Goal: Information Seeking & Learning: Compare options

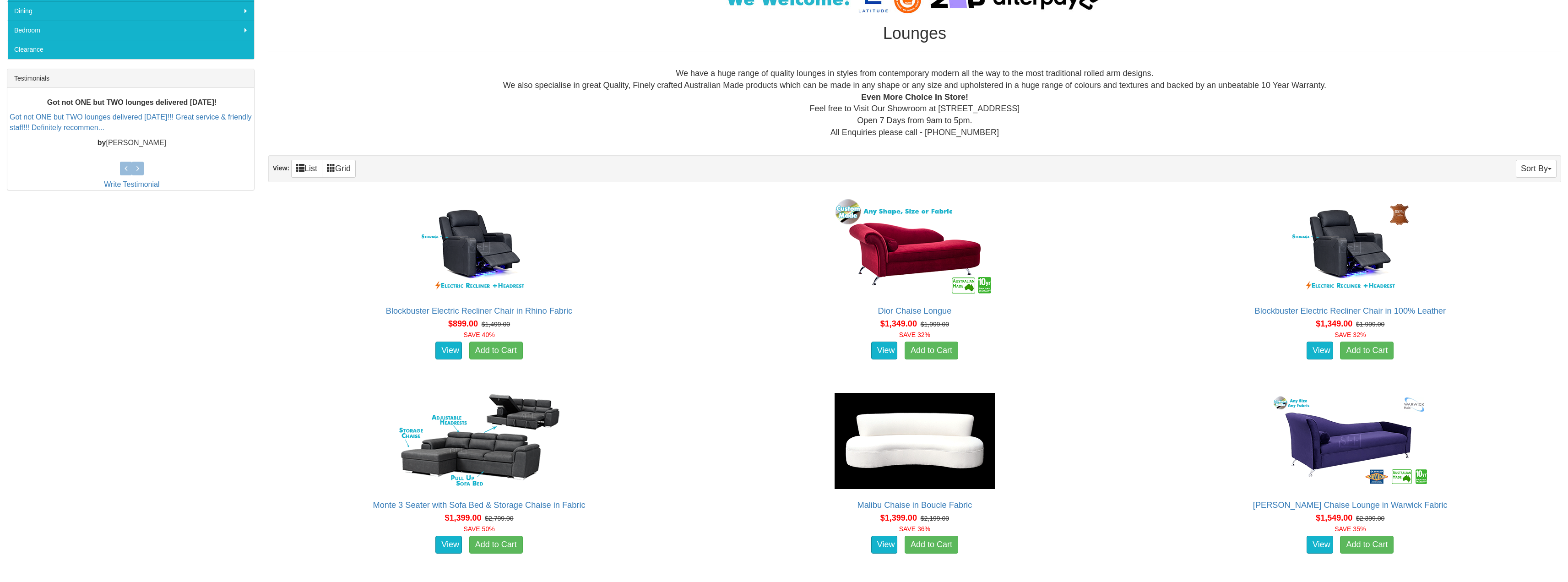
scroll to position [412, 0]
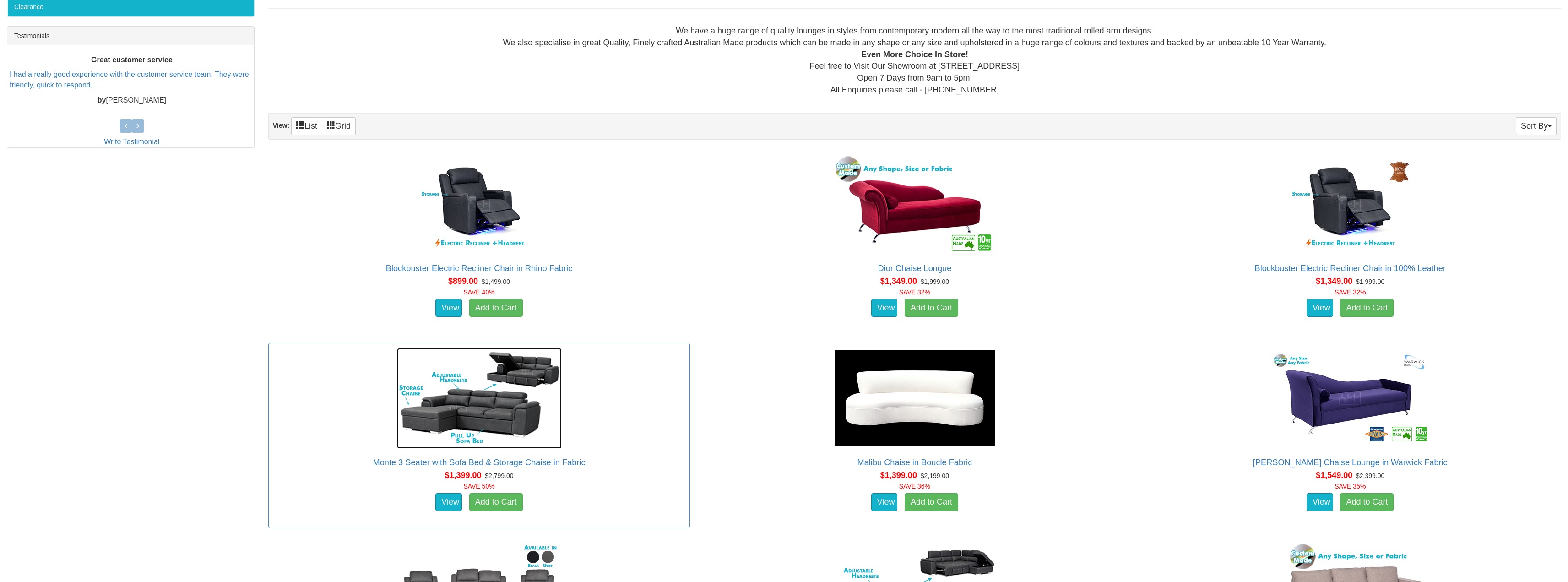
click at [494, 394] on img at bounding box center [479, 398] width 165 height 100
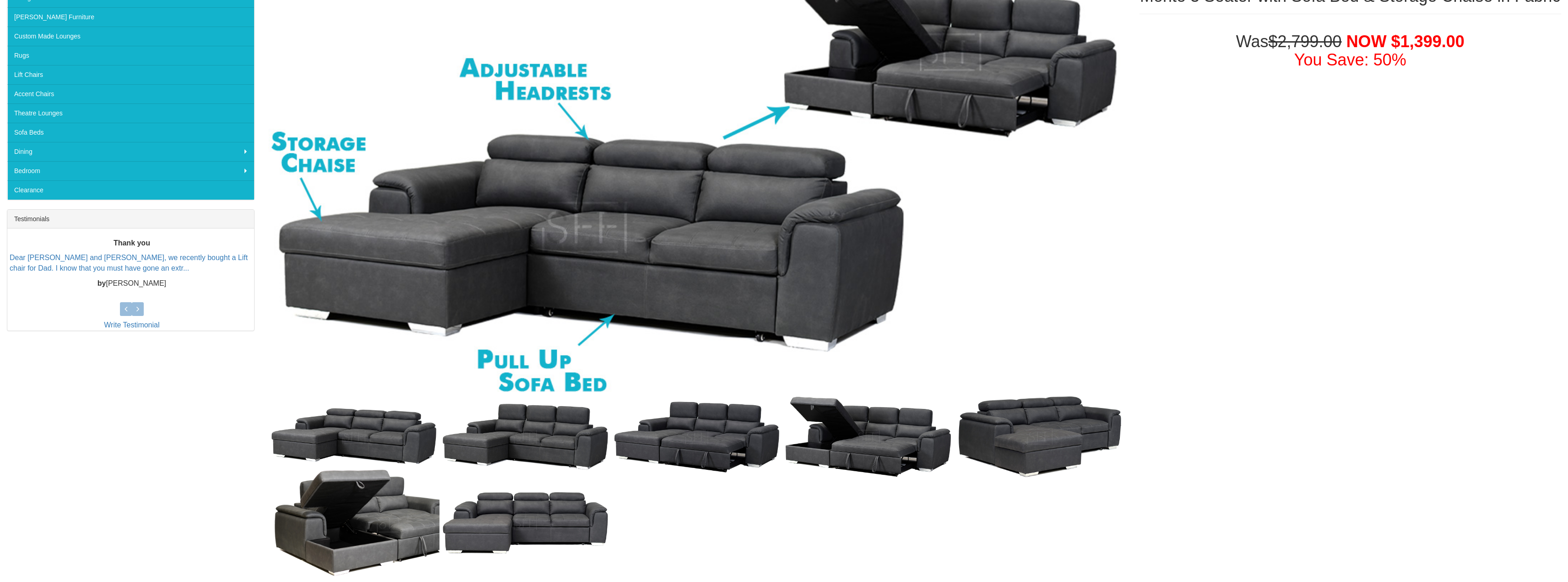
scroll to position [275, 0]
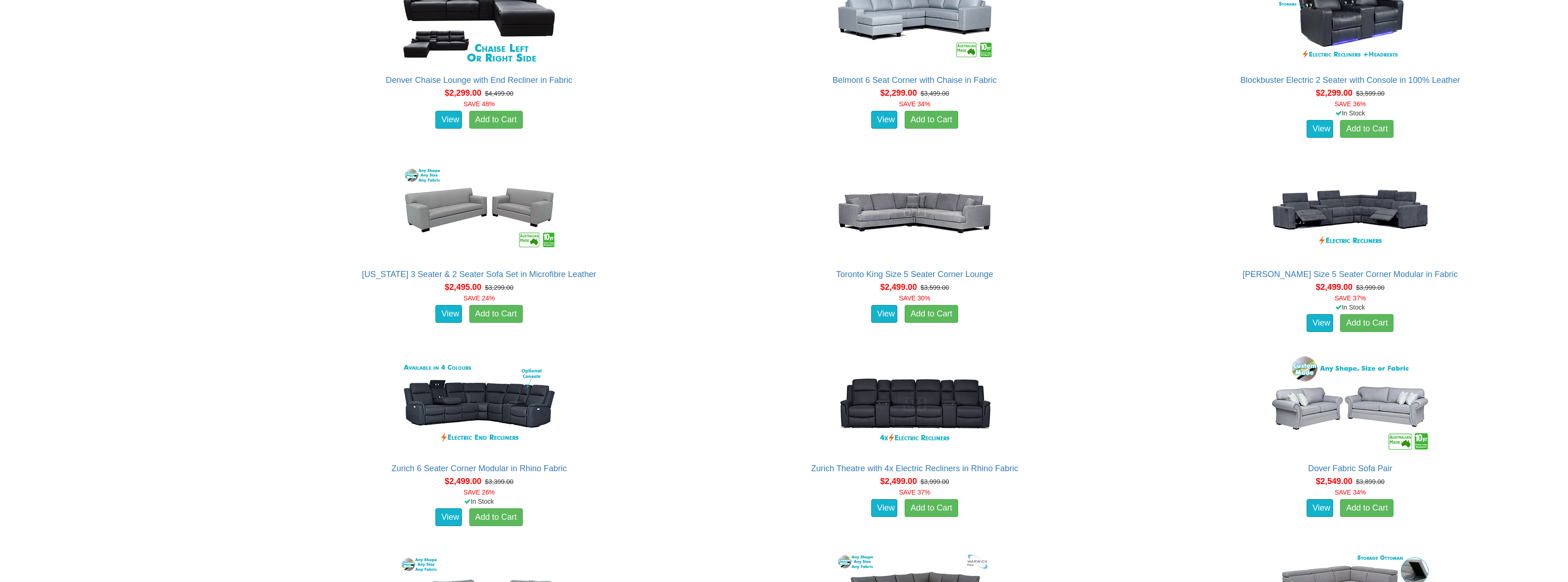
scroll to position [1786, 0]
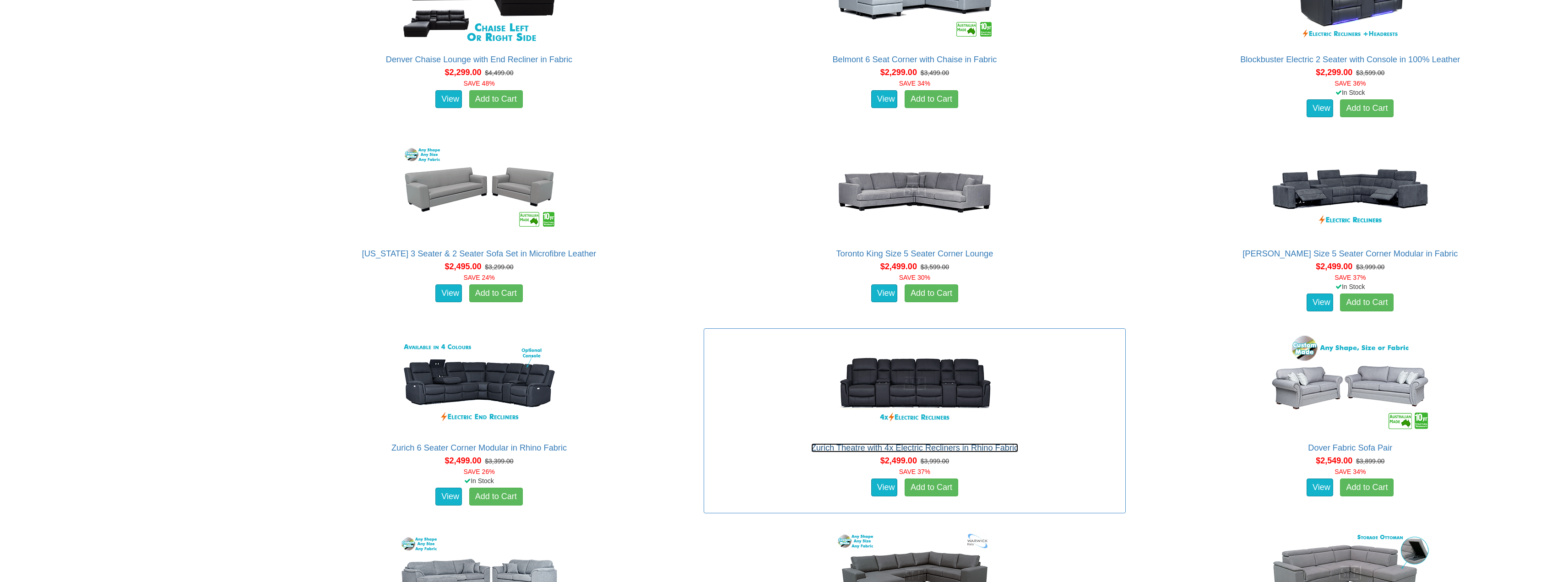
click at [914, 443] on link "Zurich Theatre with 4x Electric Recliners in Rhino Fabric" at bounding box center [915, 447] width 208 height 9
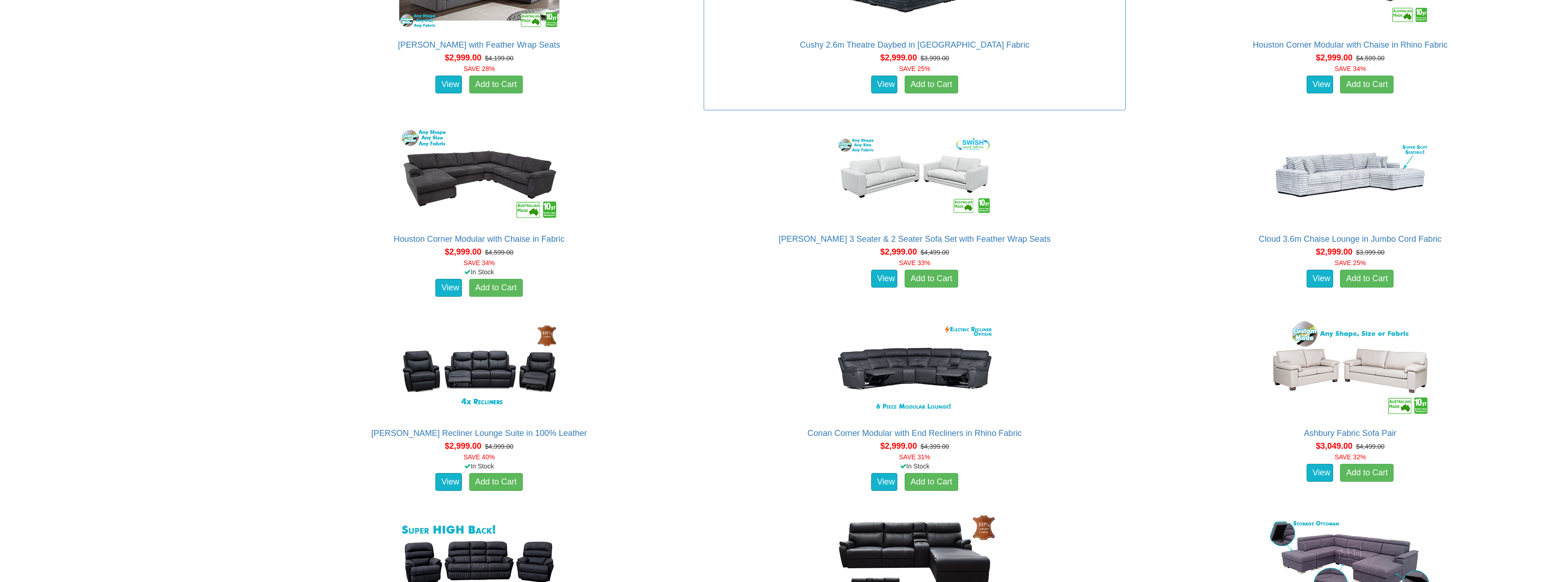
scroll to position [3389, 0]
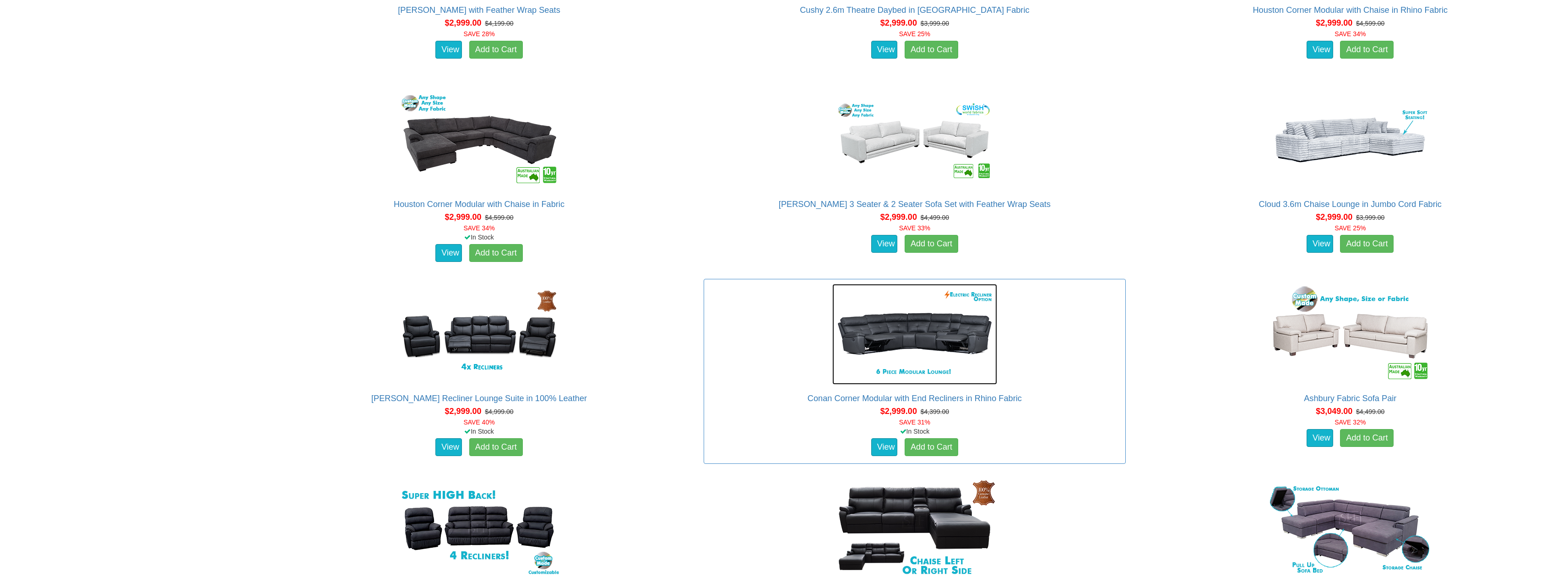
click at [905, 318] on img at bounding box center [914, 334] width 165 height 100
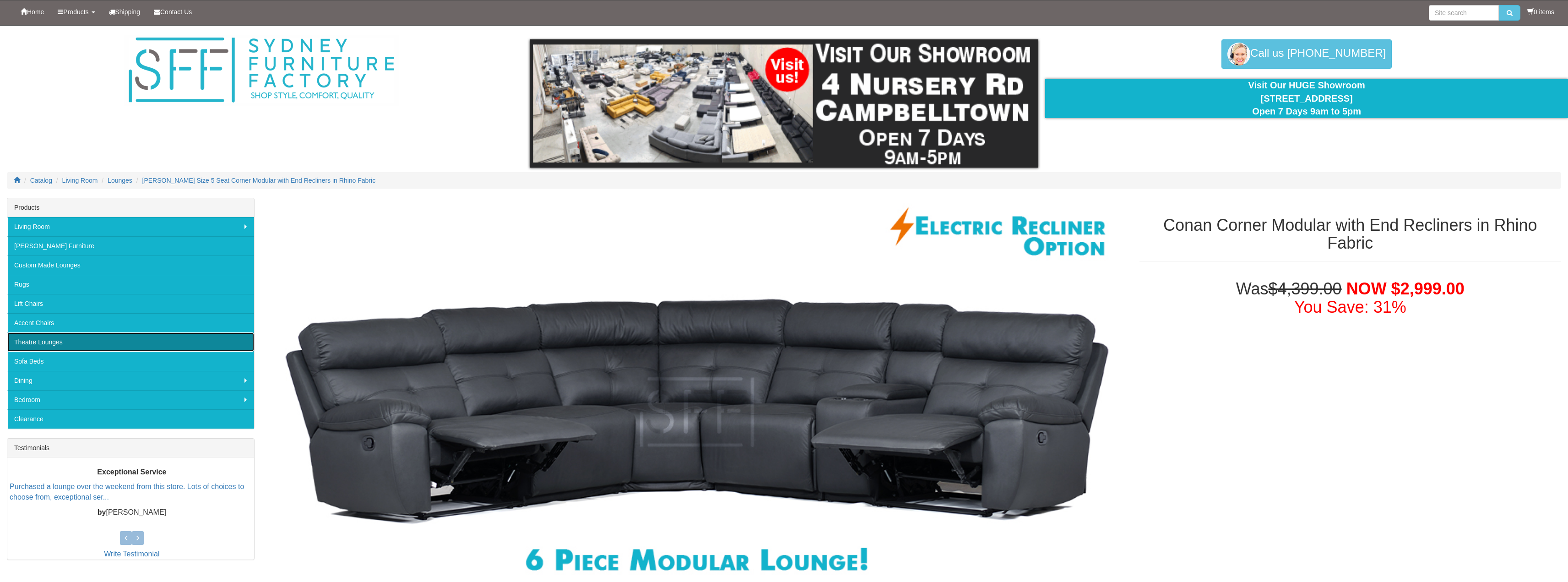
click at [98, 338] on link "Theatre Lounges" at bounding box center [130, 342] width 247 height 19
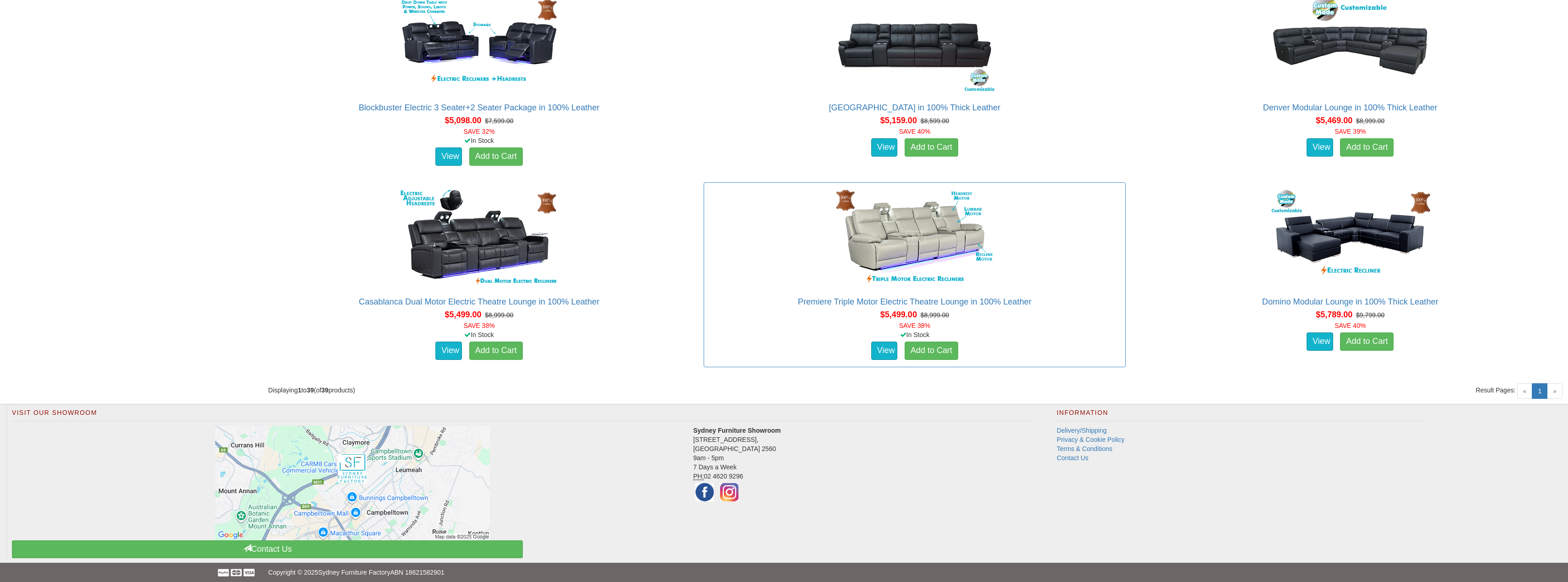
scroll to position [2905, 0]
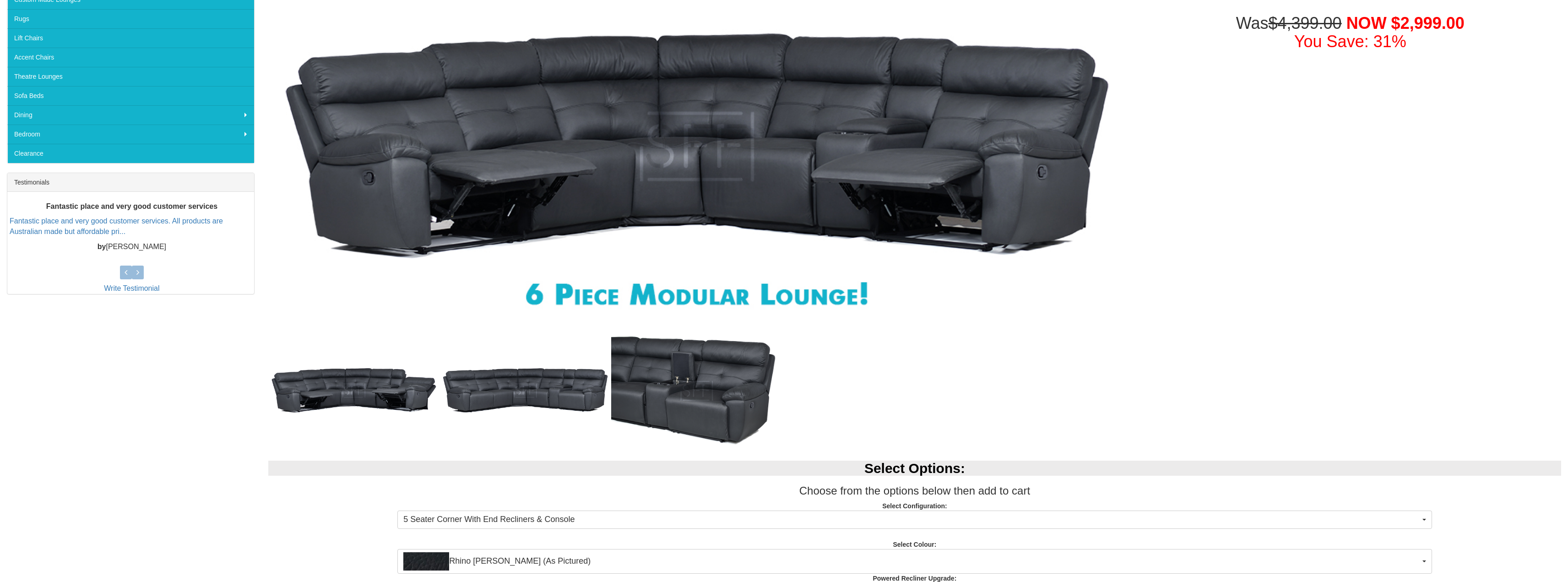
scroll to position [275, 0]
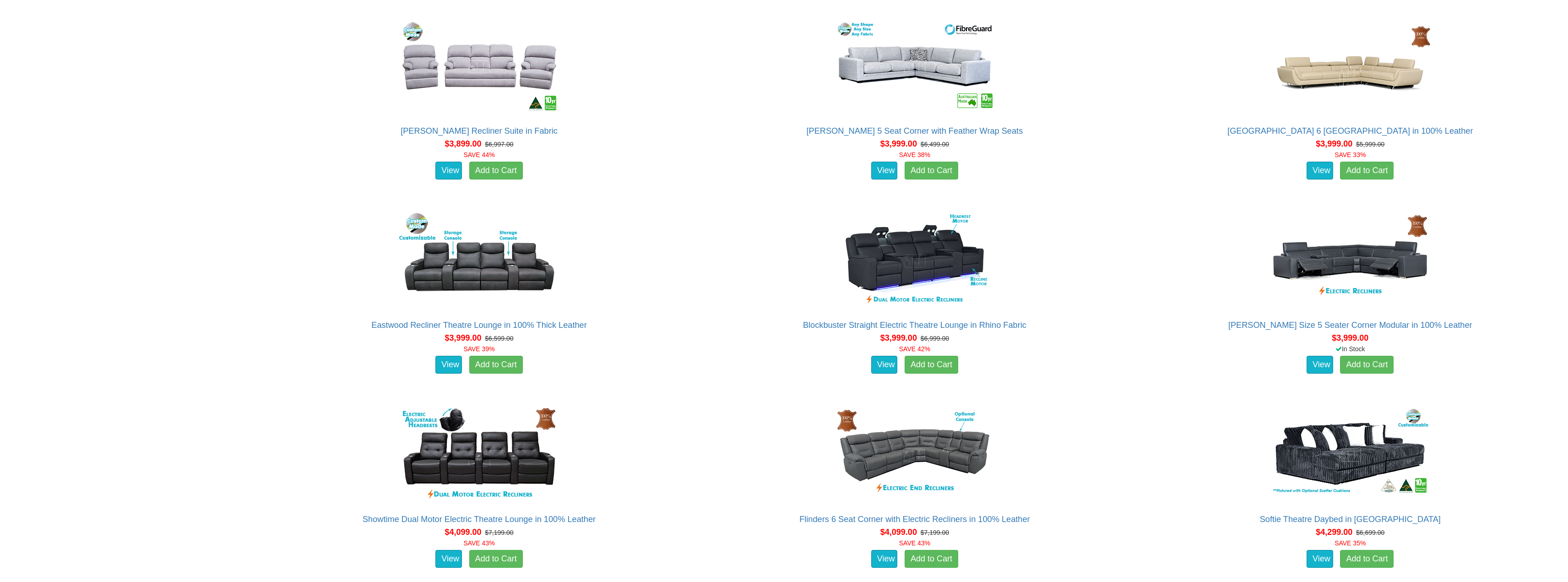
scroll to position [5678, 0]
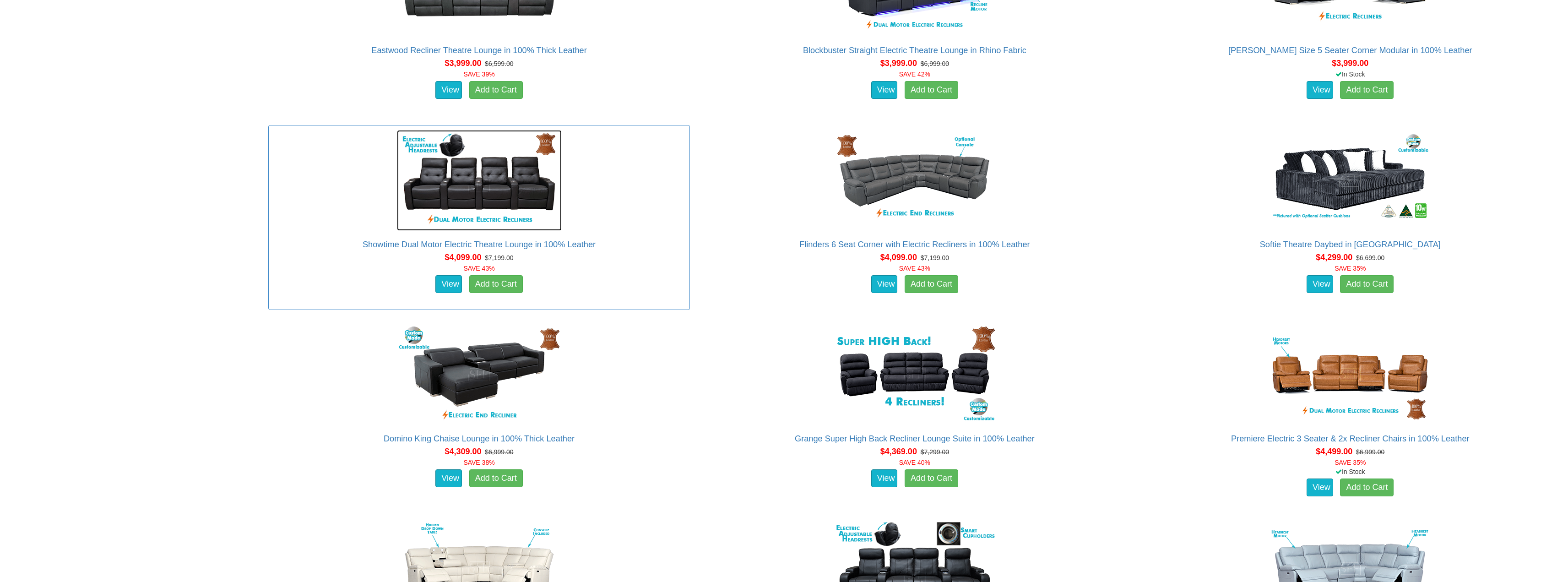
click at [466, 197] on img at bounding box center [479, 180] width 165 height 100
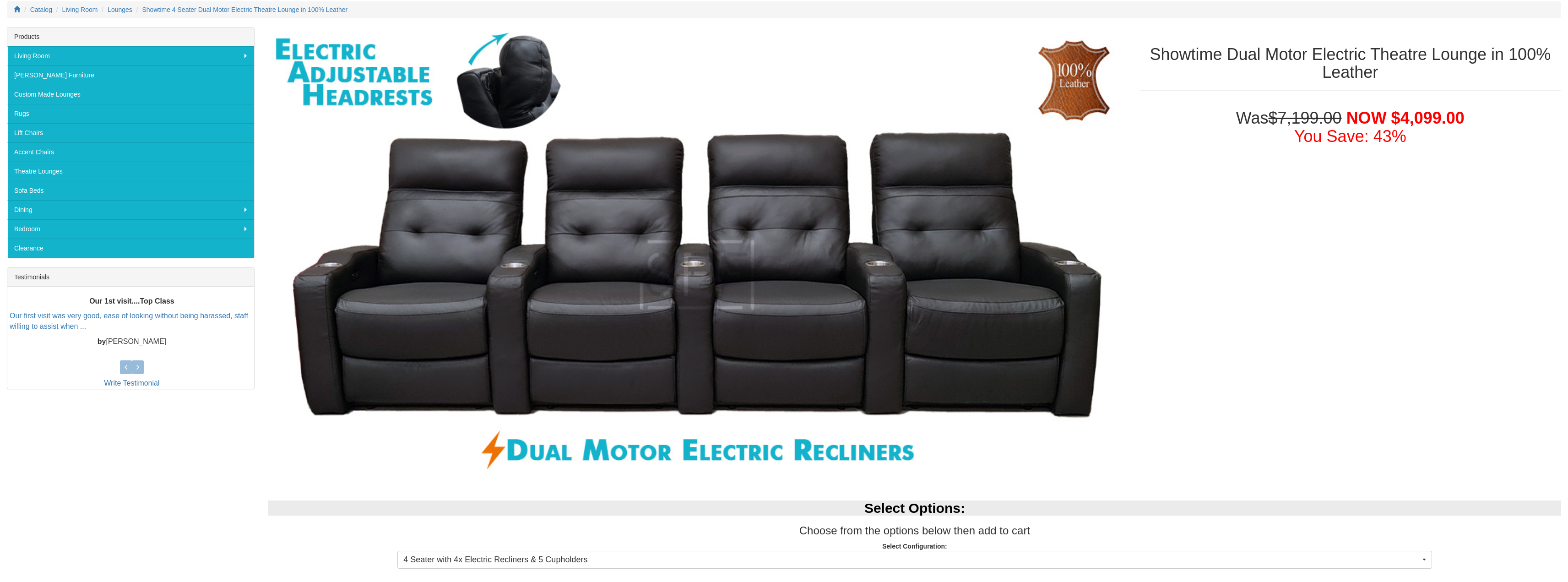
scroll to position [183, 0]
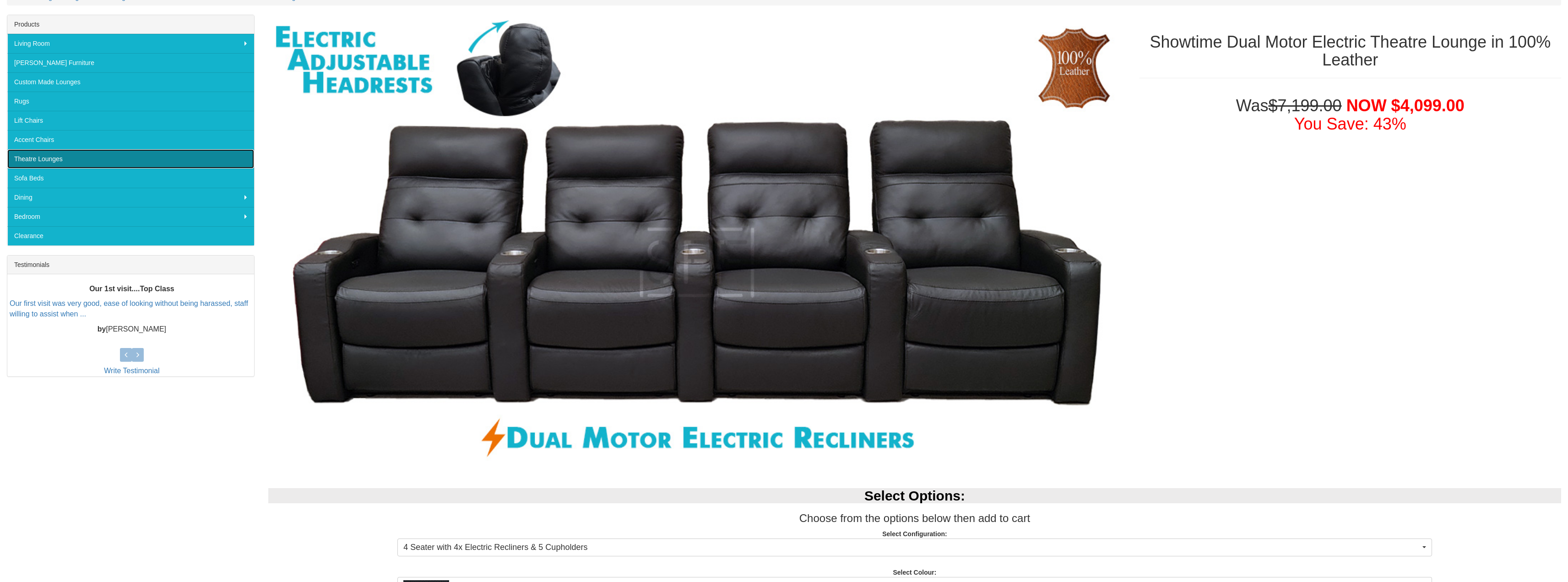
click at [130, 159] on link "Theatre Lounges" at bounding box center [130, 159] width 247 height 19
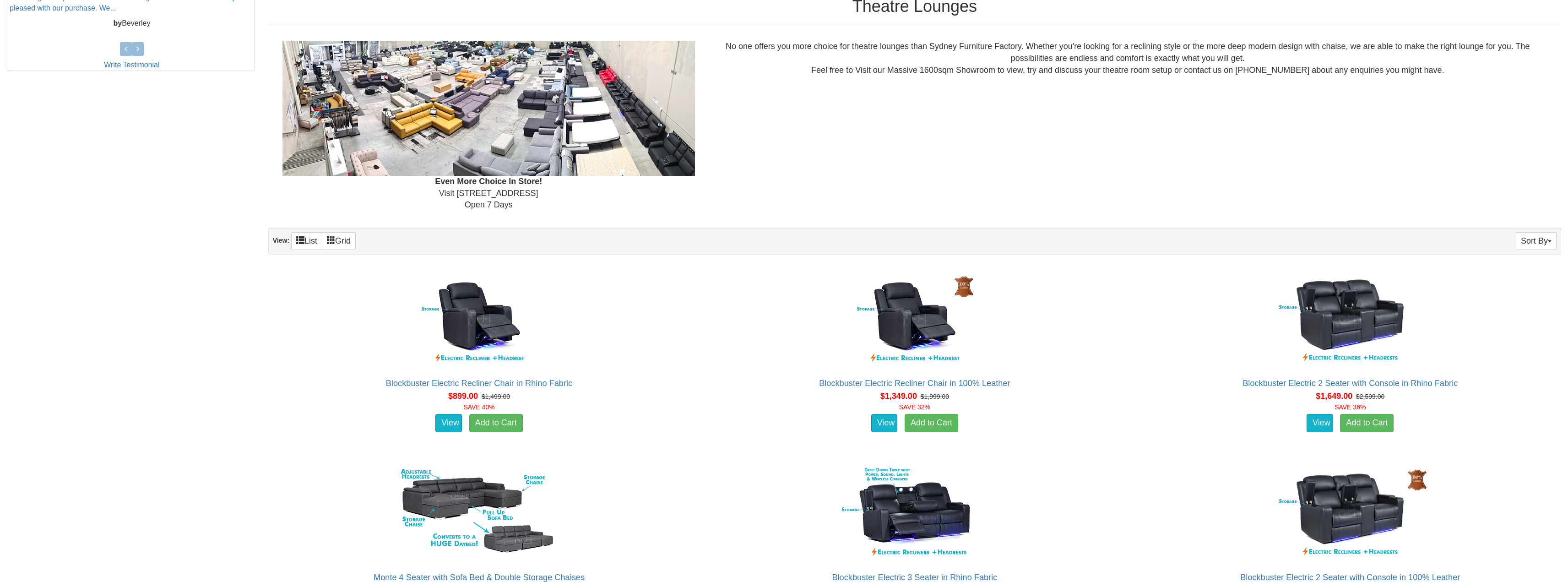
scroll to position [503, 0]
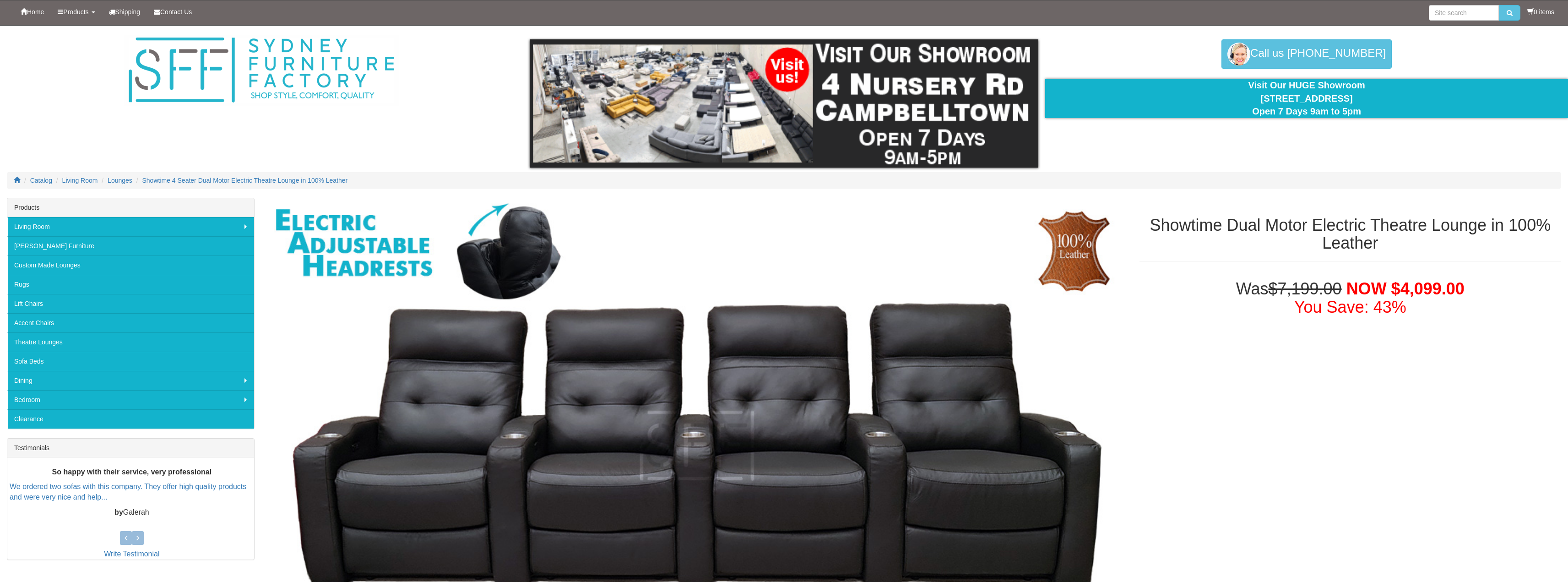
scroll to position [183, 0]
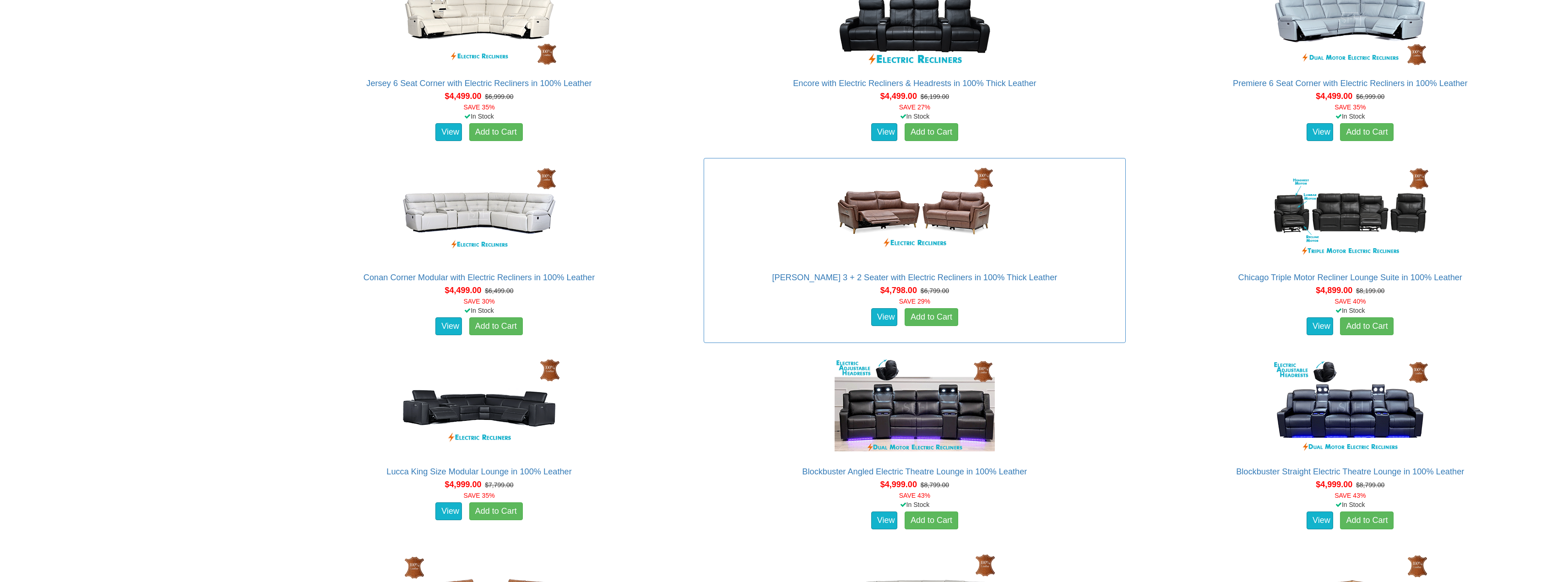
scroll to position [6547, 0]
